Goal: Task Accomplishment & Management: Manage account settings

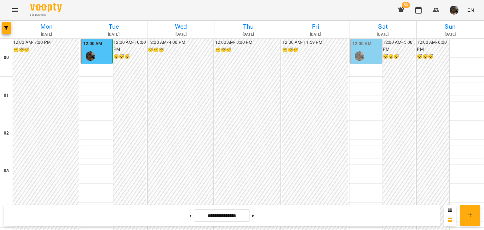
scroll to position [714, 0]
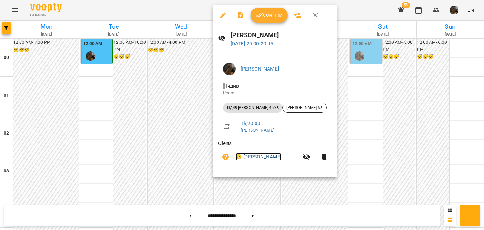
click at [251, 156] on link "😀 [PERSON_NAME]" at bounding box center [259, 157] width 46 height 8
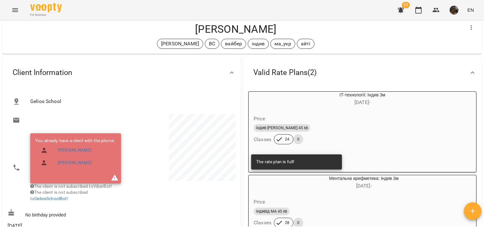
scroll to position [63, 0]
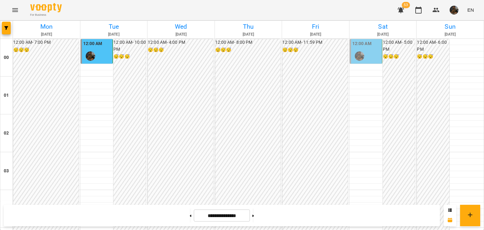
scroll to position [682, 0]
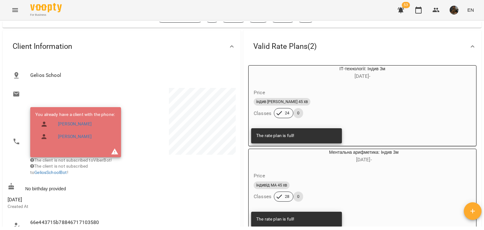
scroll to position [63, 0]
